Goal: Obtain resource: Obtain resource

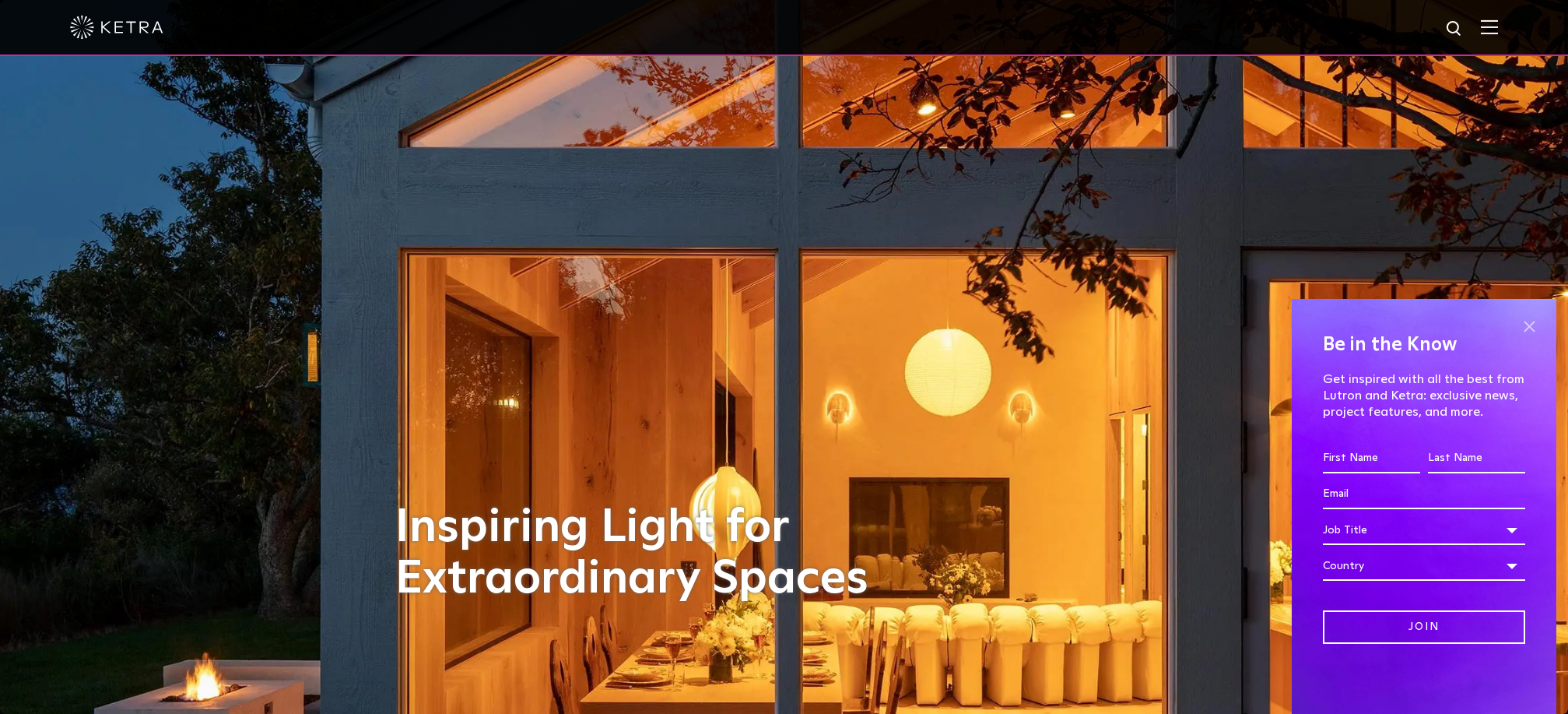
click at [1534, 322] on span at bounding box center [1529, 326] width 24 height 24
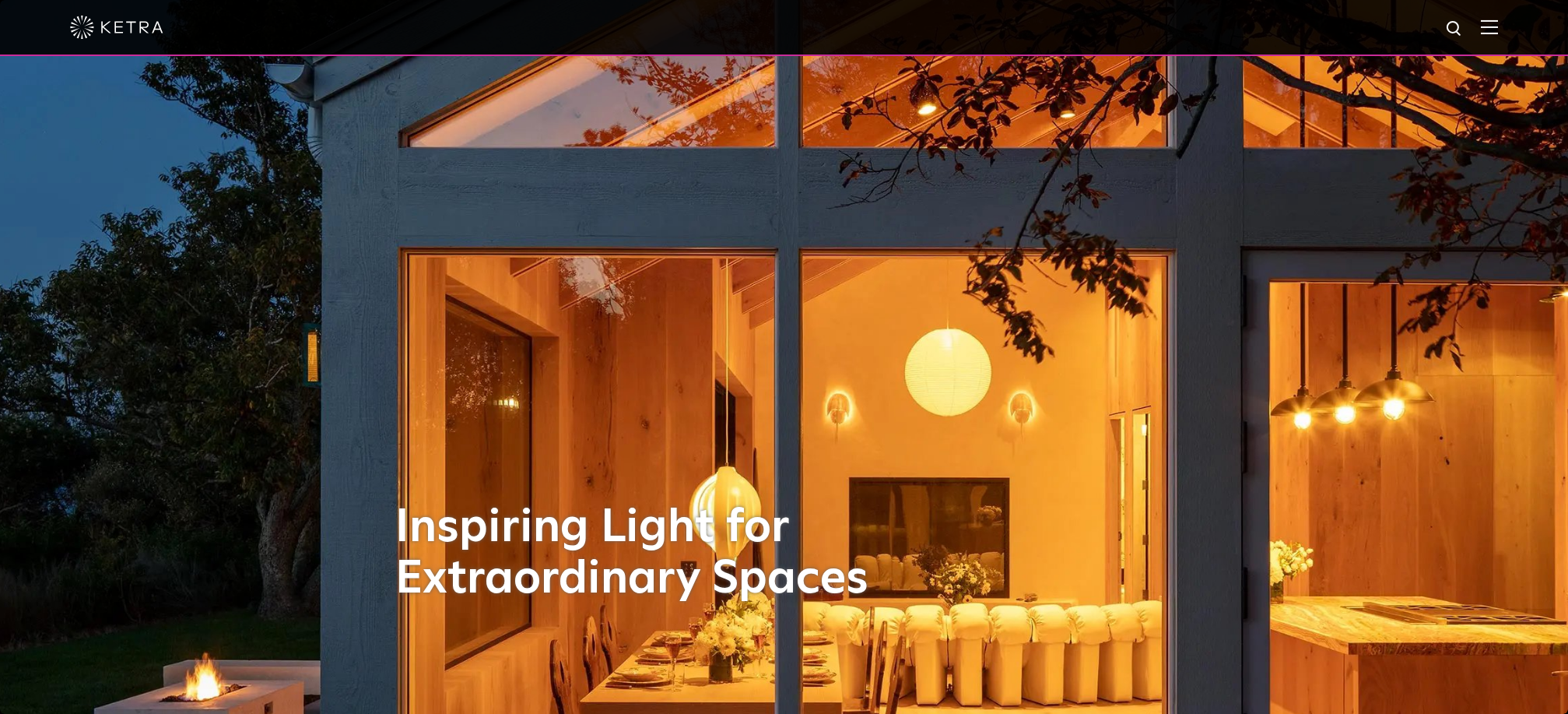
click at [1485, 19] on img at bounding box center [1489, 26] width 17 height 14
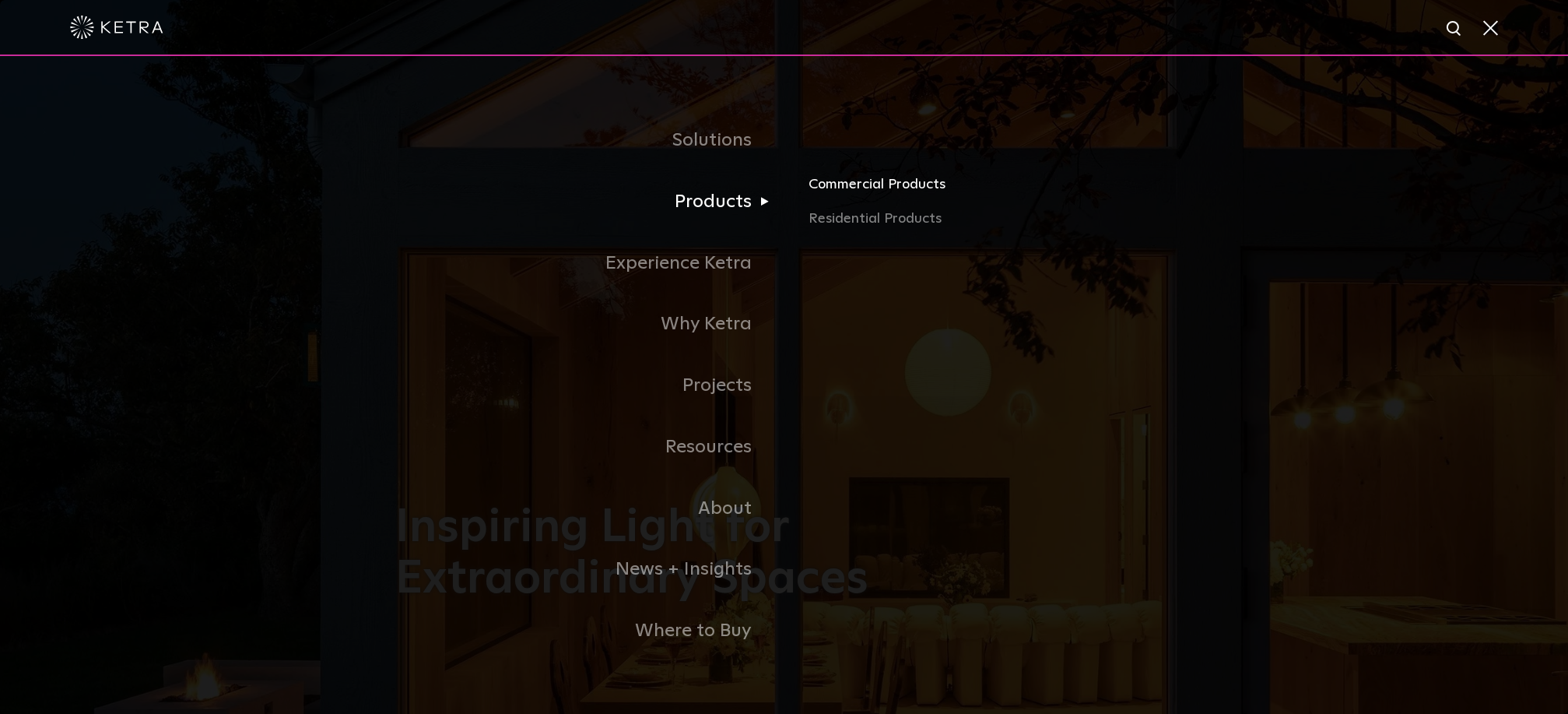
click at [833, 182] on link "Commercial Products" at bounding box center [991, 191] width 364 height 34
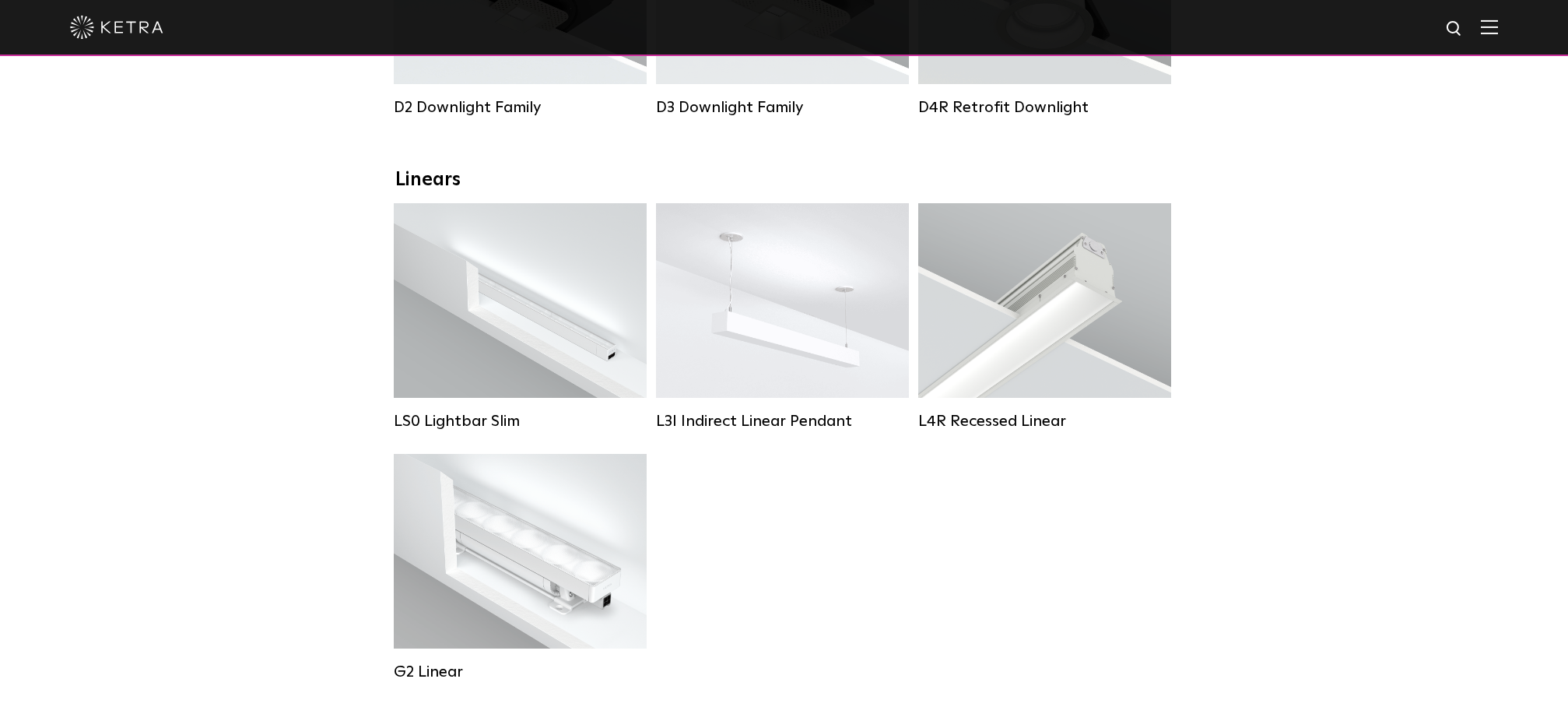
scroll to position [467, 0]
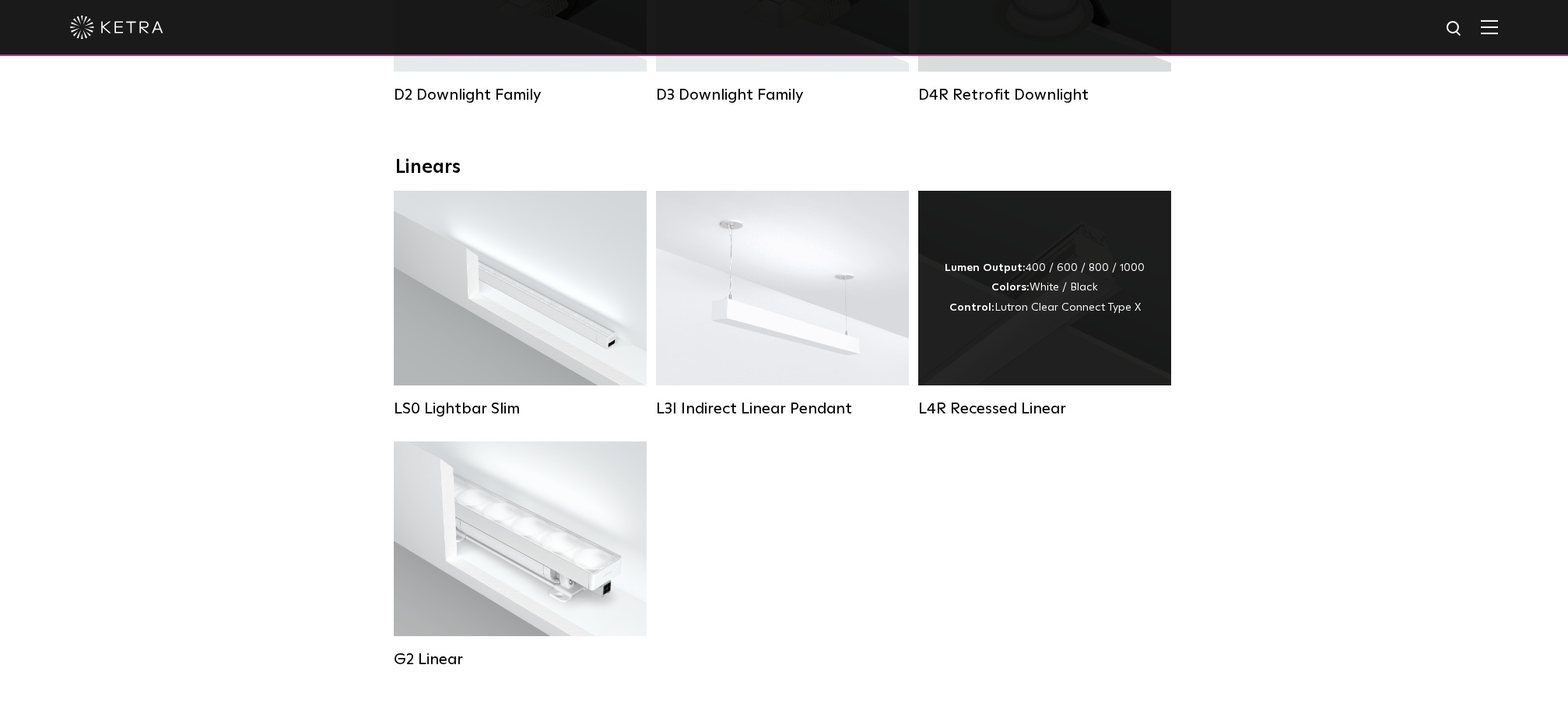
click at [1053, 295] on div "Lumen Output: 400 / 600 / 800 / 1000 Colors: White / Black Control: Lutron Clea…" at bounding box center [1045, 288] width 200 height 59
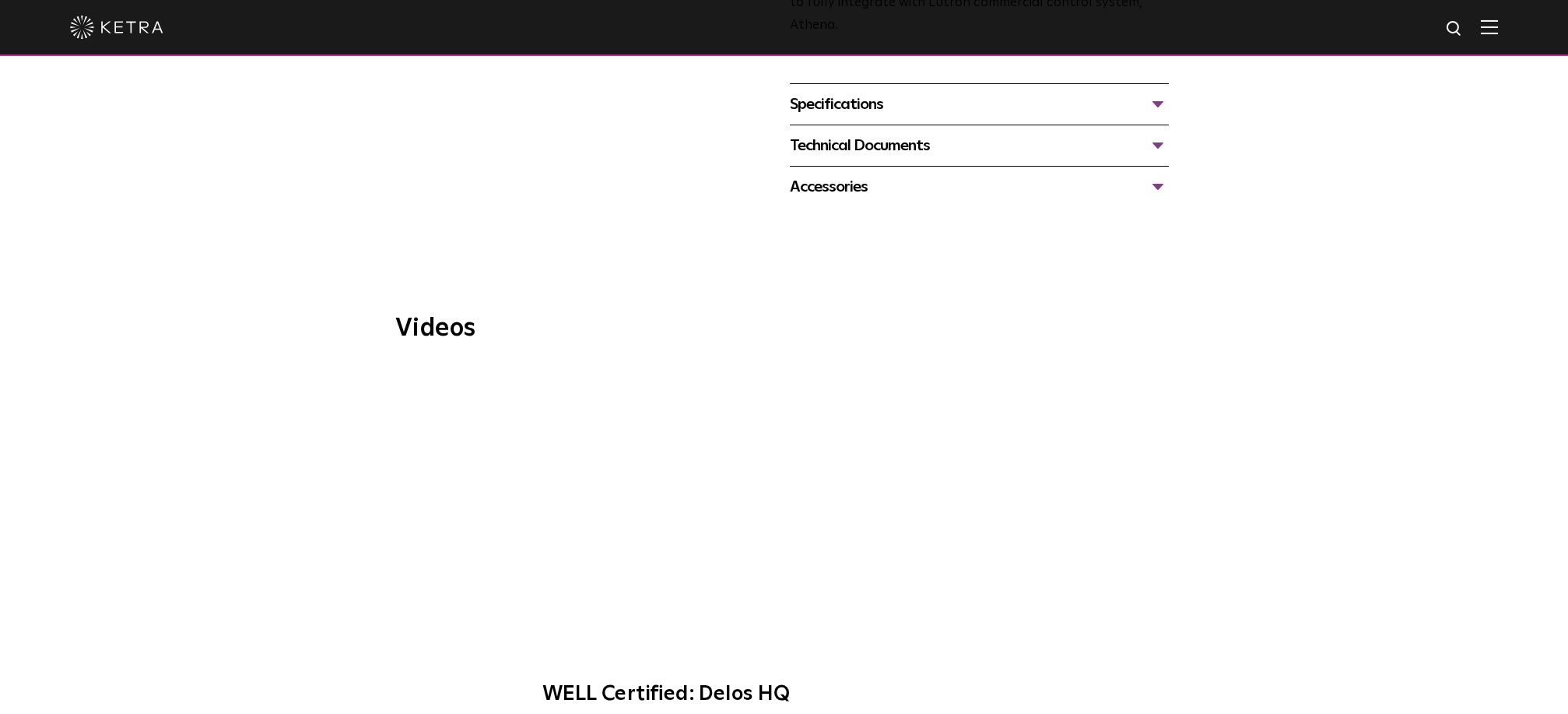
scroll to position [568, 0]
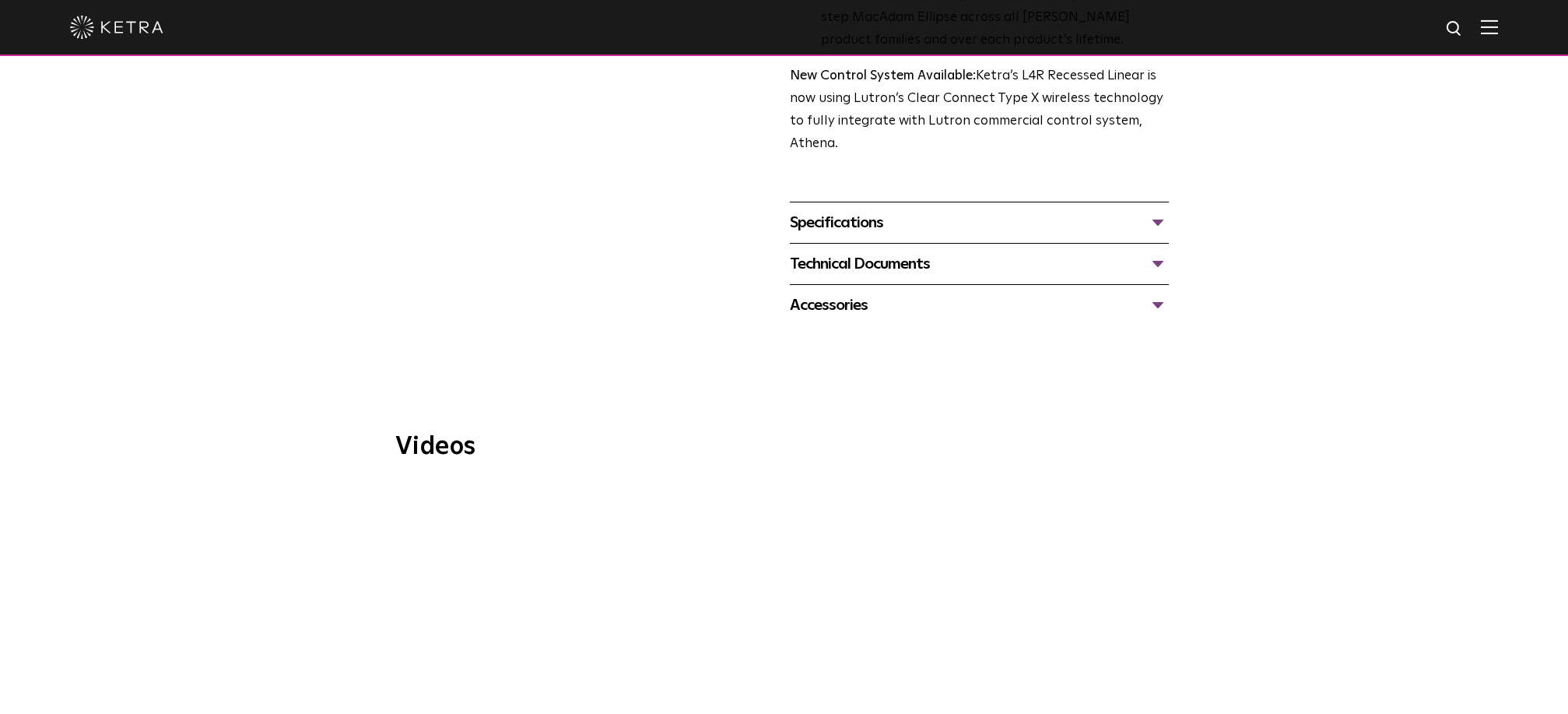
click at [1155, 263] on div "Technical Documents" at bounding box center [980, 263] width 379 height 25
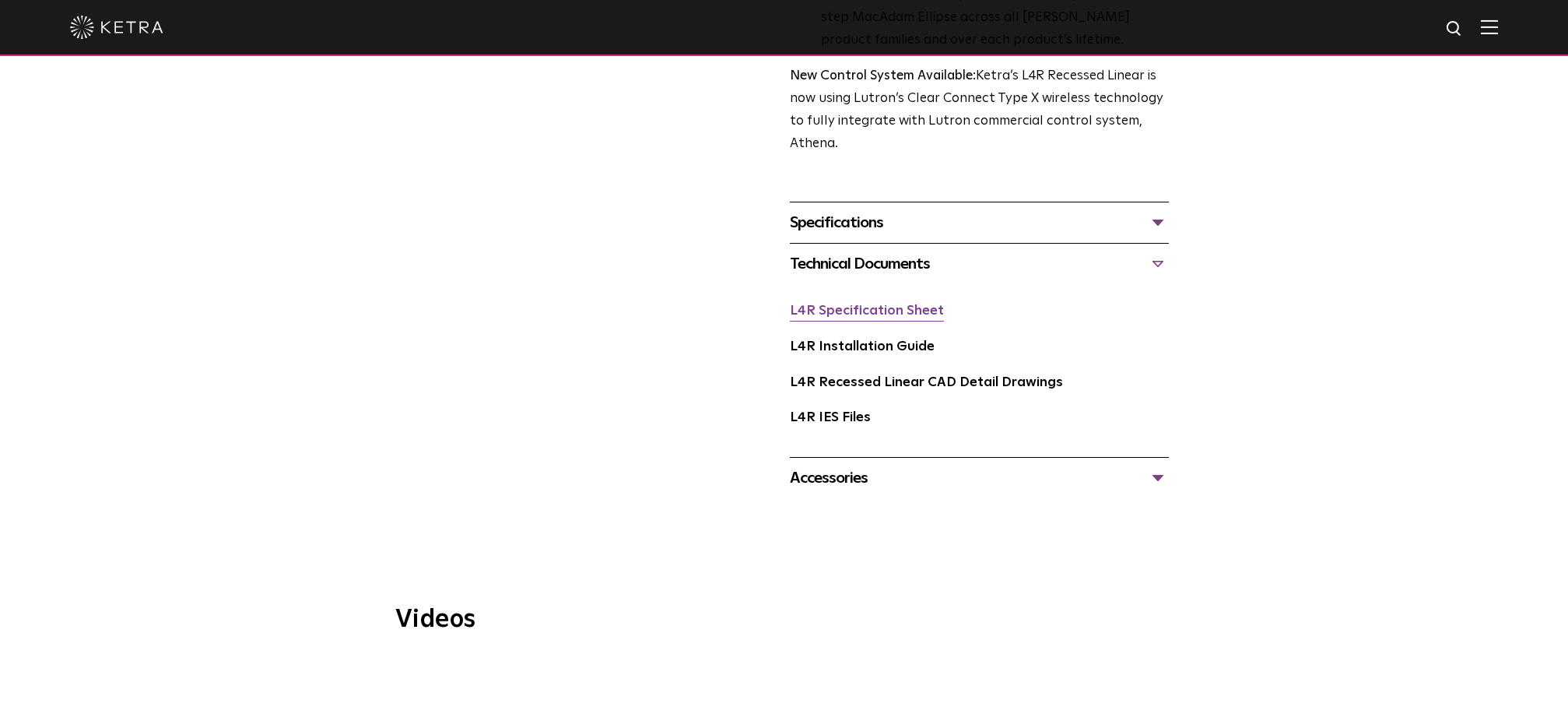
click at [854, 312] on link "L4R Specification Sheet" at bounding box center [867, 311] width 154 height 14
